Goal: Navigation & Orientation: Find specific page/section

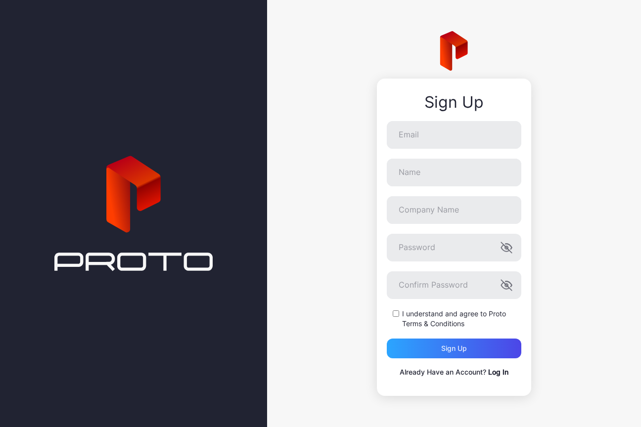
click at [495, 374] on link "Log In" at bounding box center [498, 372] width 20 height 8
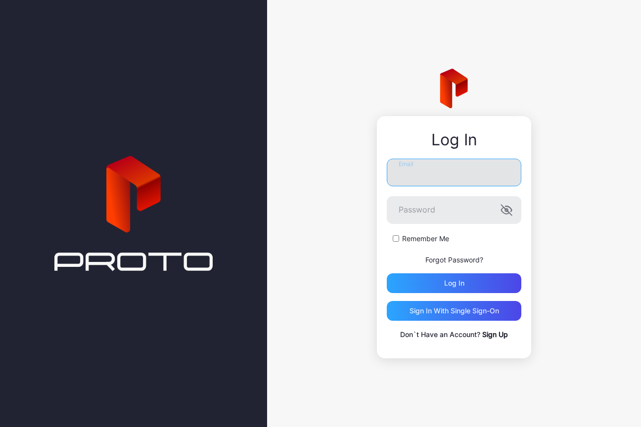
click at [429, 181] on input "Email" at bounding box center [454, 173] width 134 height 28
type input "**********"
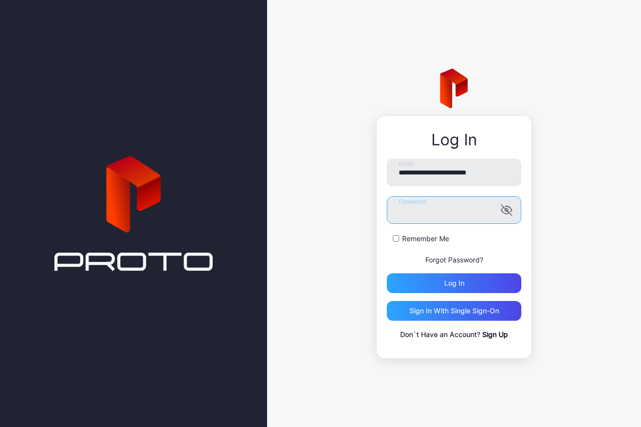
click at [387, 273] on button "Log in" at bounding box center [454, 283] width 134 height 20
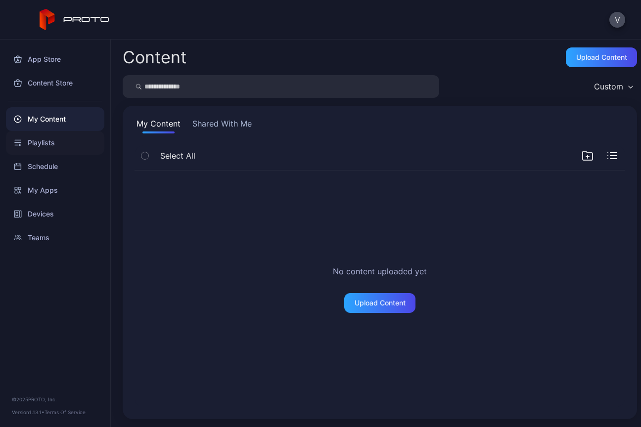
click at [40, 144] on div "Playlists" at bounding box center [55, 143] width 98 height 24
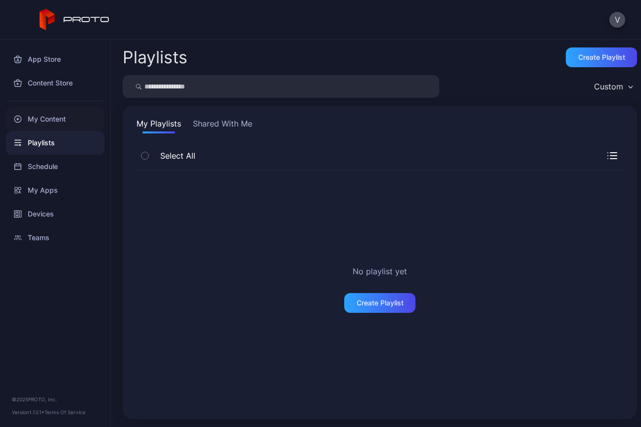
click at [41, 124] on div "My Content" at bounding box center [55, 119] width 98 height 24
